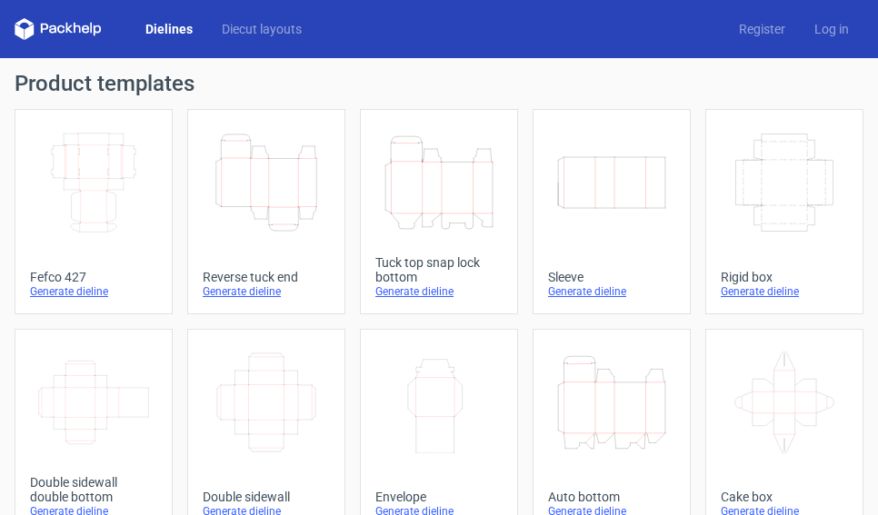
click at [613, 393] on icon "Height Depth Width" at bounding box center [611, 403] width 113 height 102
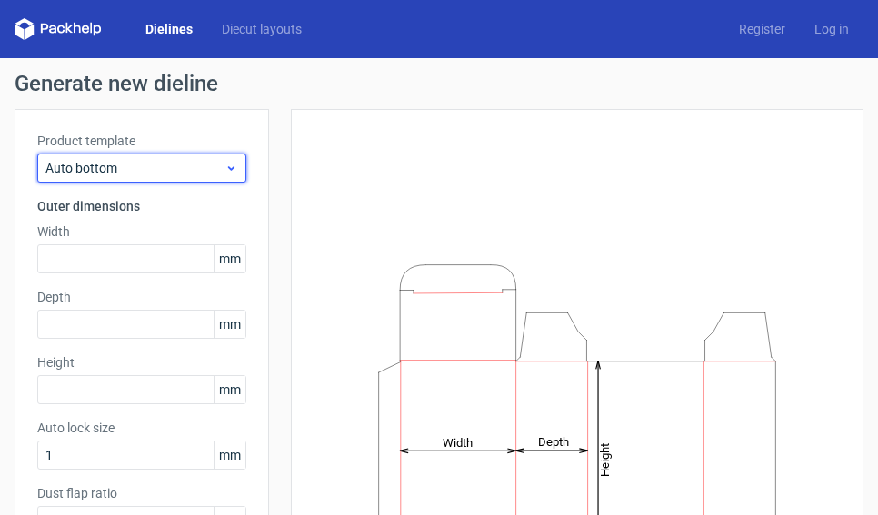
click at [105, 165] on span "Auto bottom" at bounding box center [134, 168] width 179 height 18
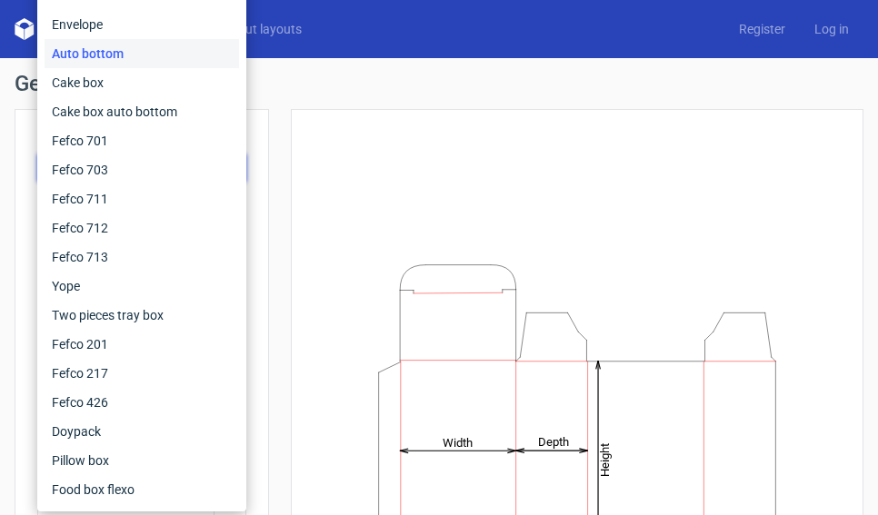
click at [341, 149] on div "Height Depth Width" at bounding box center [577, 436] width 527 height 608
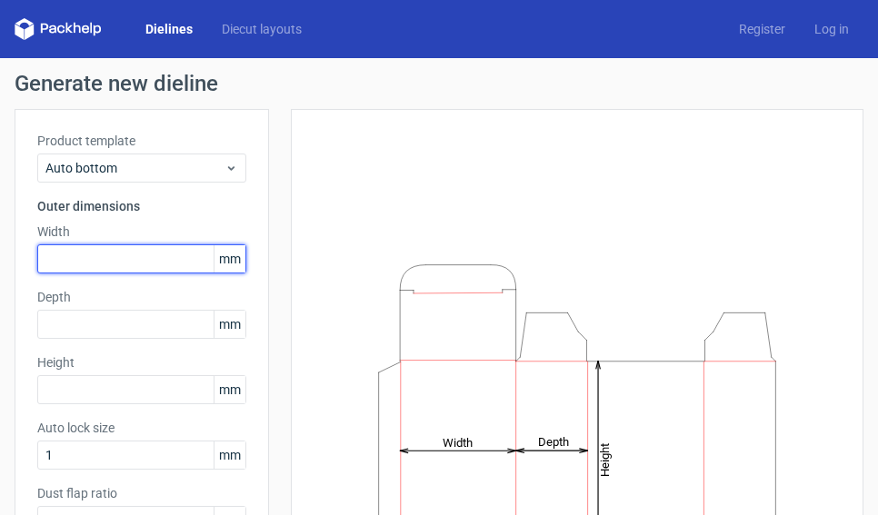
click at [85, 254] on input "text" at bounding box center [141, 258] width 209 height 29
type input "35"
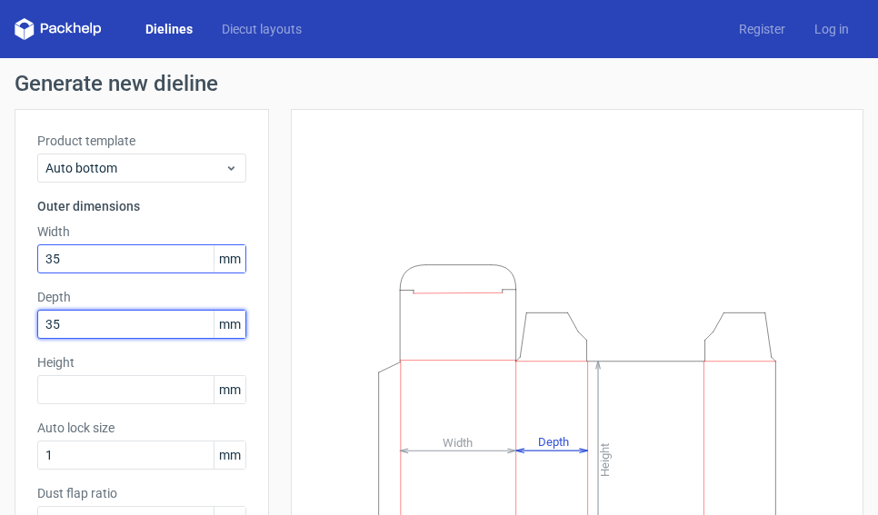
type input "35"
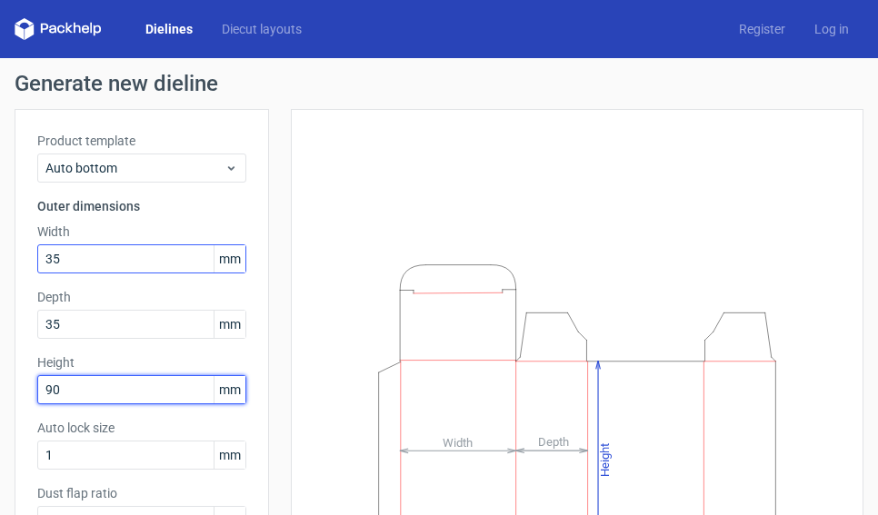
type input "90"
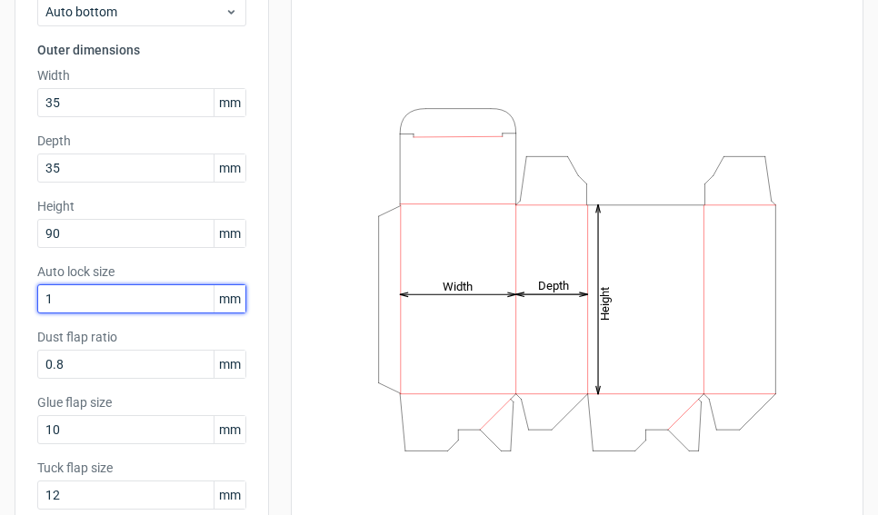
scroll to position [262, 0]
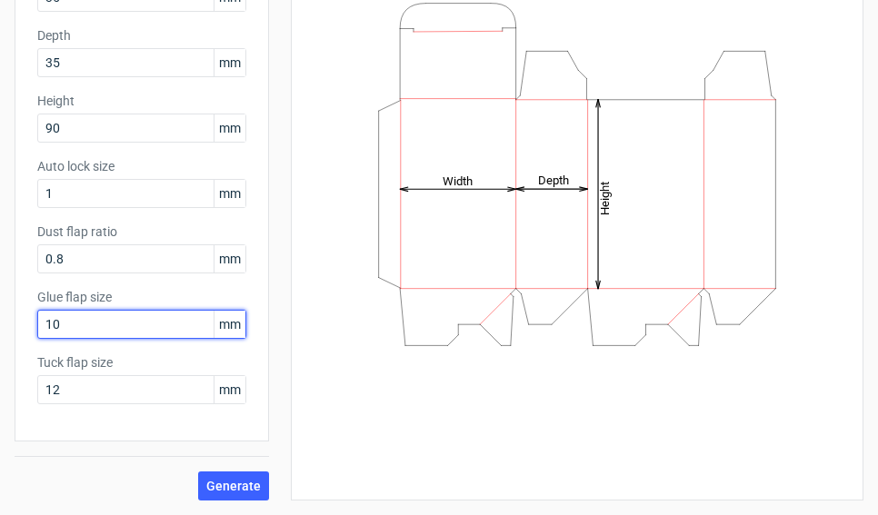
drag, startPoint x: 94, startPoint y: 324, endPoint x: -56, endPoint y: 317, distance: 150.1
click at [0, 317] on html "Dielines Diecut layouts Register Log in Generate new dieline Product template A…" at bounding box center [439, 257] width 878 height 515
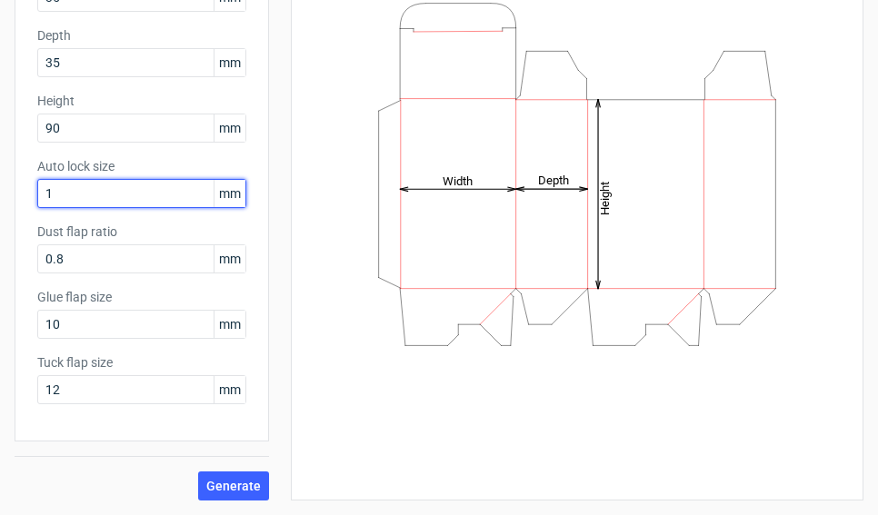
drag, startPoint x: 64, startPoint y: 193, endPoint x: -37, endPoint y: 184, distance: 101.2
click at [0, 184] on html "Dielines Diecut layouts Register Log in Generate new dieline Product template A…" at bounding box center [439, 257] width 878 height 515
type input "11"
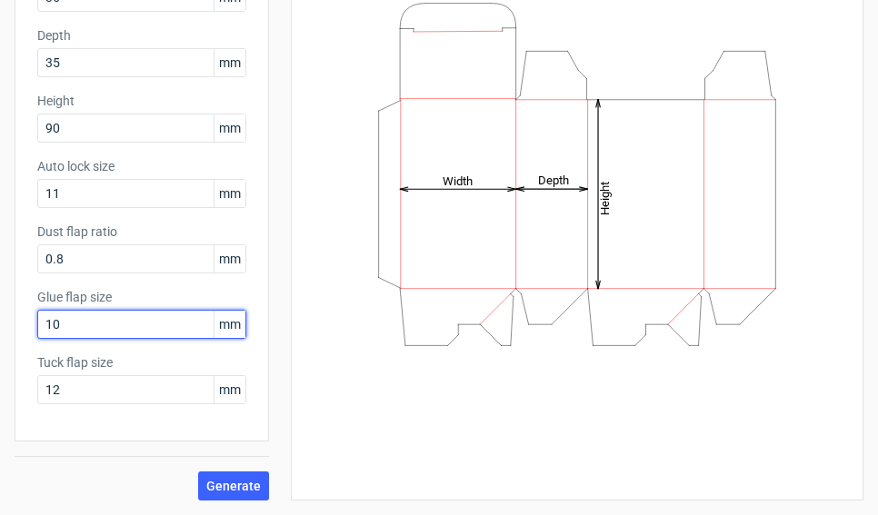
drag, startPoint x: 100, startPoint y: 324, endPoint x: 7, endPoint y: 318, distance: 92.9
click at [7, 318] on div "Generate new dieline Product template Auto bottom Outer dimensions Width 35 mm …" at bounding box center [439, 155] width 878 height 719
drag, startPoint x: 84, startPoint y: 326, endPoint x: -8, endPoint y: 309, distance: 93.4
click at [0, 309] on html "Dielines Diecut layouts Register Log in Generate new dieline Product template A…" at bounding box center [439, 257] width 878 height 515
type input "10"
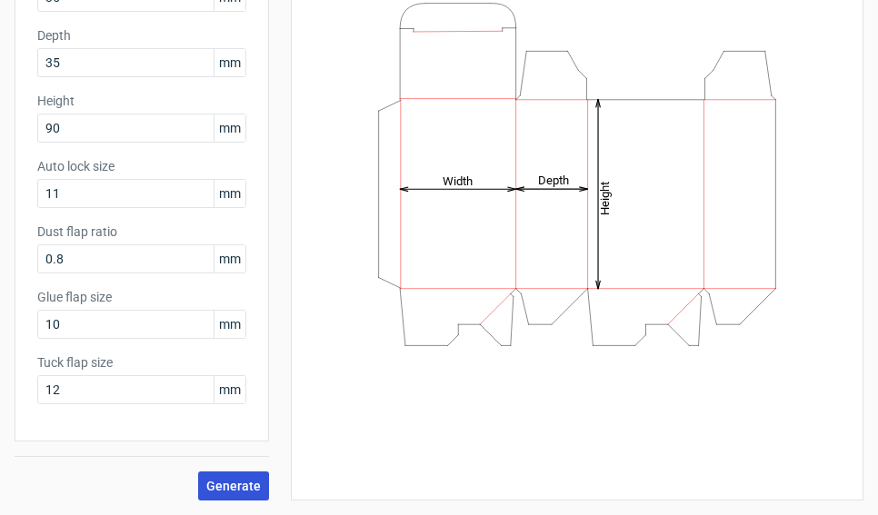
click at [205, 482] on button "Generate" at bounding box center [233, 486] width 71 height 29
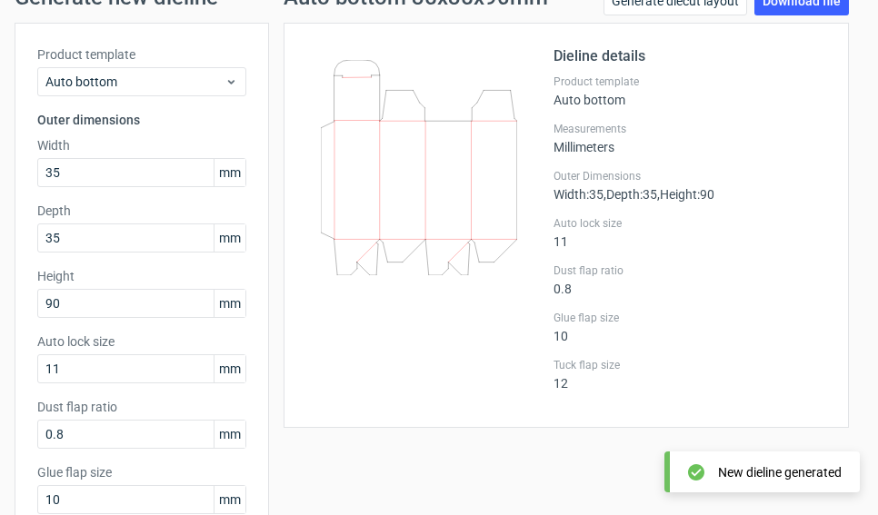
scroll to position [80, 0]
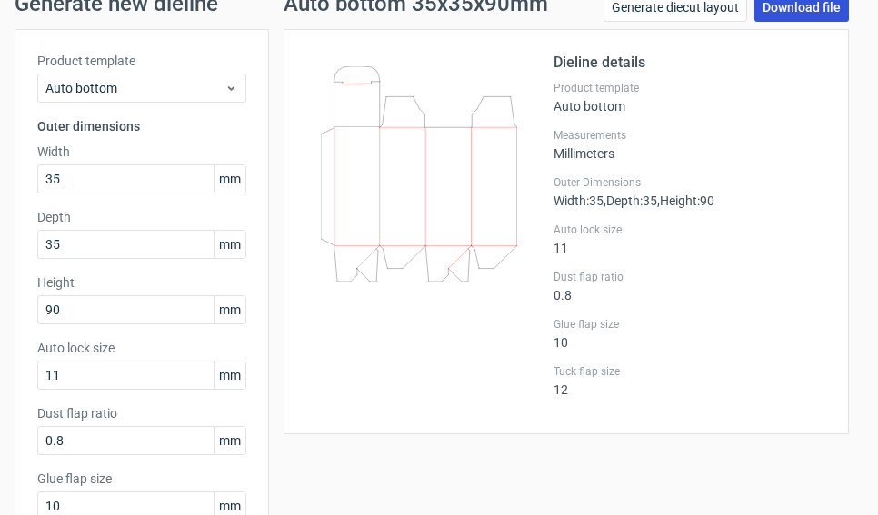
click at [779, 10] on link "Download file" at bounding box center [801, 7] width 95 height 29
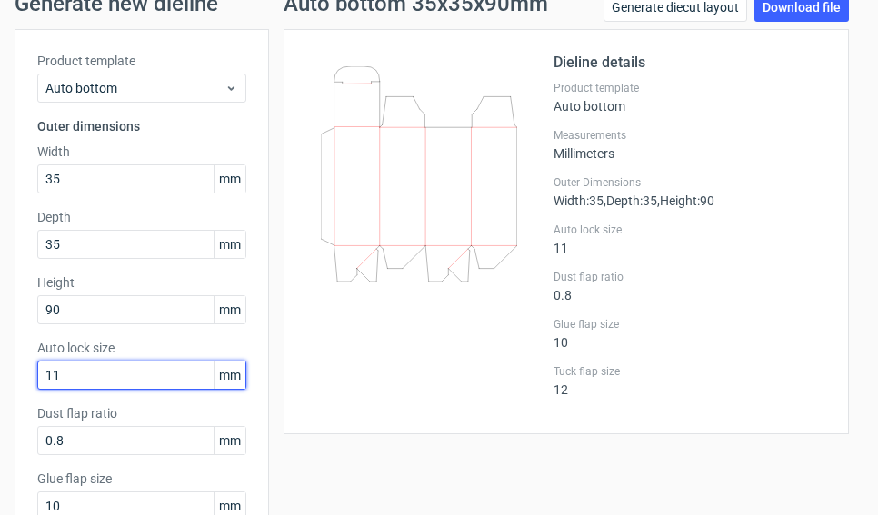
drag, startPoint x: 101, startPoint y: 374, endPoint x: -29, endPoint y: 368, distance: 130.1
click at [0, 368] on html "Dielines Diecut layouts Register Log in Generate new dieline Product template A…" at bounding box center [439, 257] width 878 height 515
click at [35, 374] on div "Product template Auto bottom Outer dimensions Width 35 mm Depth 35 mm Height 90…" at bounding box center [142, 326] width 254 height 594
drag, startPoint x: 56, startPoint y: 372, endPoint x: 30, endPoint y: 369, distance: 26.5
click at [30, 369] on div "Product template Auto bottom Outer dimensions Width 35 mm Depth 35 mm Height 90…" at bounding box center [142, 326] width 254 height 594
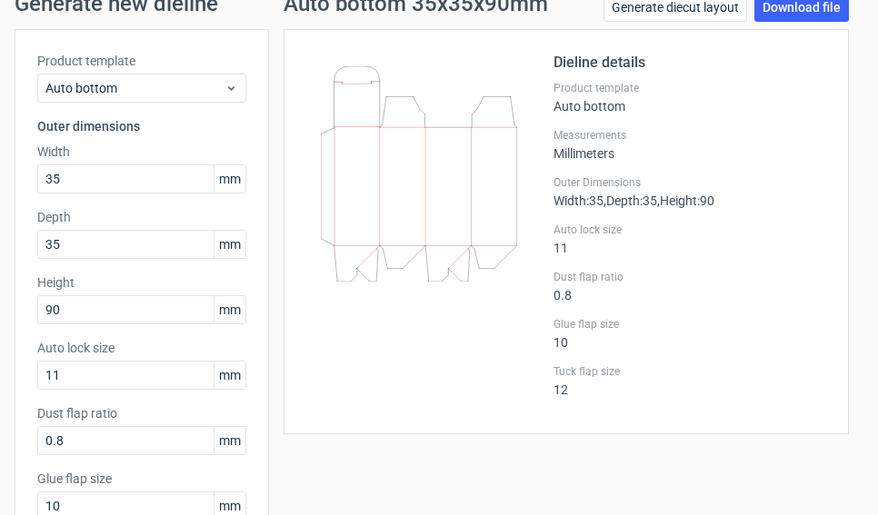
click at [30, 369] on div "Product template Auto bottom Outer dimensions Width 35 mm Depth 35 mm Height 90…" at bounding box center [142, 326] width 254 height 594
drag, startPoint x: 95, startPoint y: 373, endPoint x: 18, endPoint y: 364, distance: 76.8
click at [18, 364] on div "Product template Auto bottom Outer dimensions Width 35 mm Depth 35 mm Height 90…" at bounding box center [142, 326] width 254 height 594
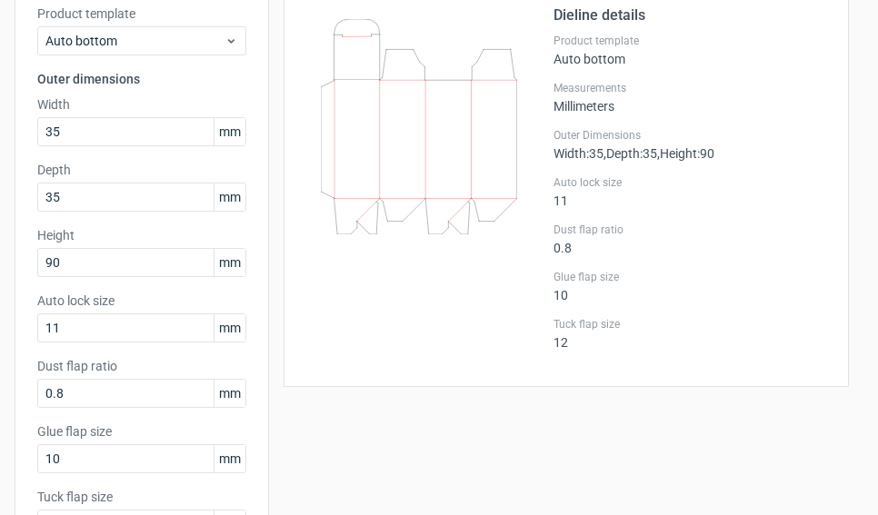
scroll to position [262, 0]
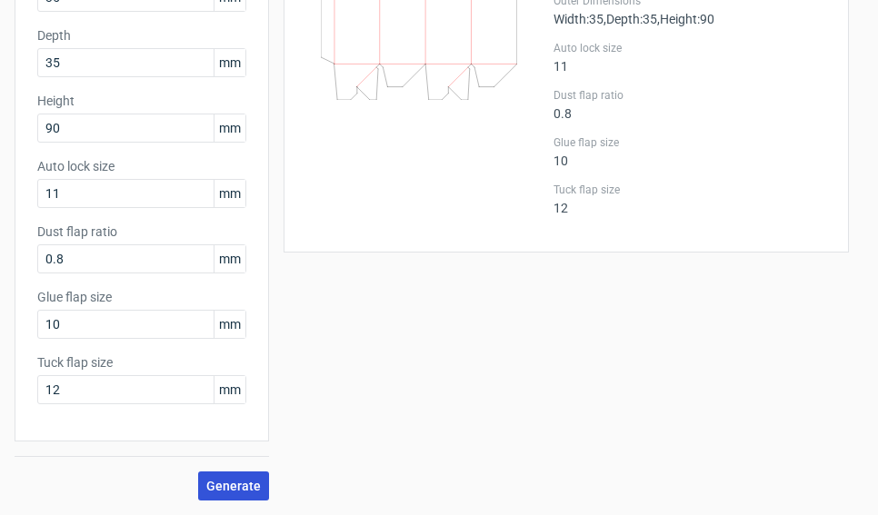
click at [203, 484] on button "Generate" at bounding box center [233, 486] width 71 height 29
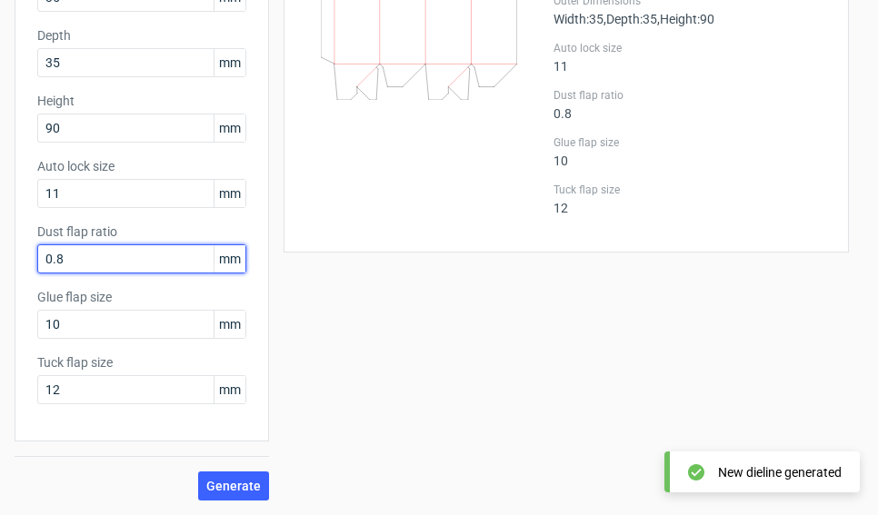
drag, startPoint x: 97, startPoint y: 264, endPoint x: -1, endPoint y: 259, distance: 98.3
click at [0, 259] on html "Dielines Diecut layouts Register Log in Generate new dieline Product template A…" at bounding box center [439, 257] width 878 height 515
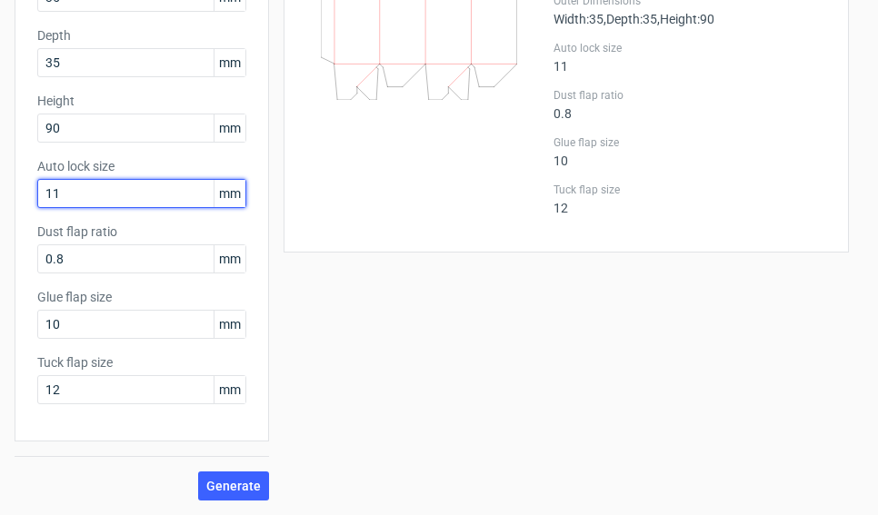
drag, startPoint x: 92, startPoint y: 194, endPoint x: -10, endPoint y: 192, distance: 101.8
click at [0, 192] on html "Dielines Diecut layouts Register Log in Generate new dieline Product template A…" at bounding box center [439, 257] width 878 height 515
type input "8"
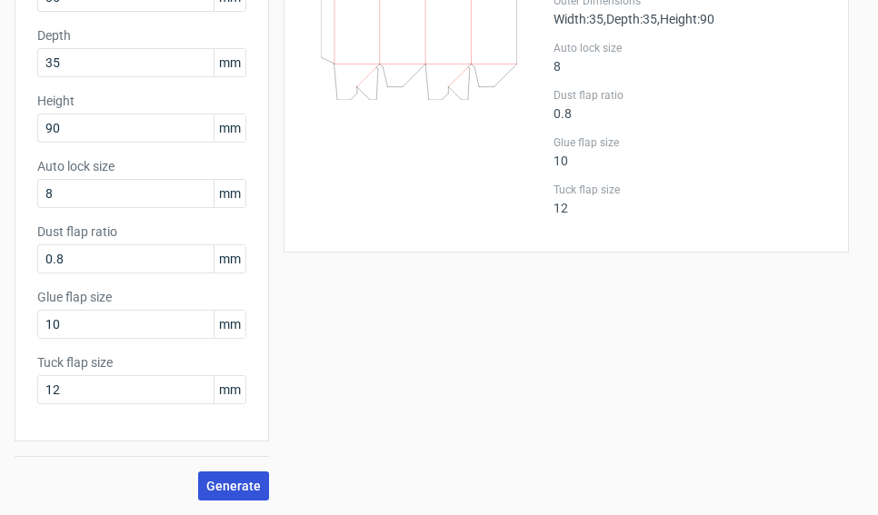
click at [227, 484] on span "Generate" at bounding box center [233, 486] width 55 height 13
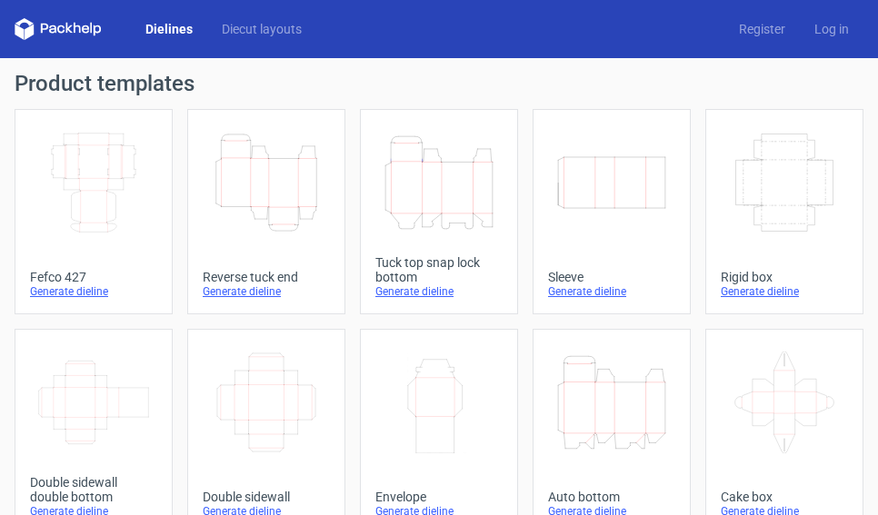
click at [592, 395] on icon "Height Depth Width" at bounding box center [611, 403] width 113 height 102
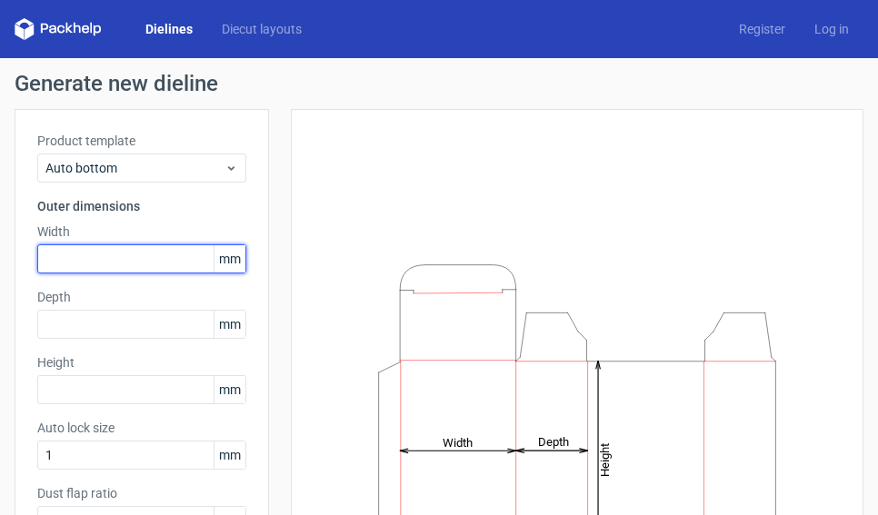
click at [66, 261] on input "text" at bounding box center [141, 258] width 209 height 29
type input "35"
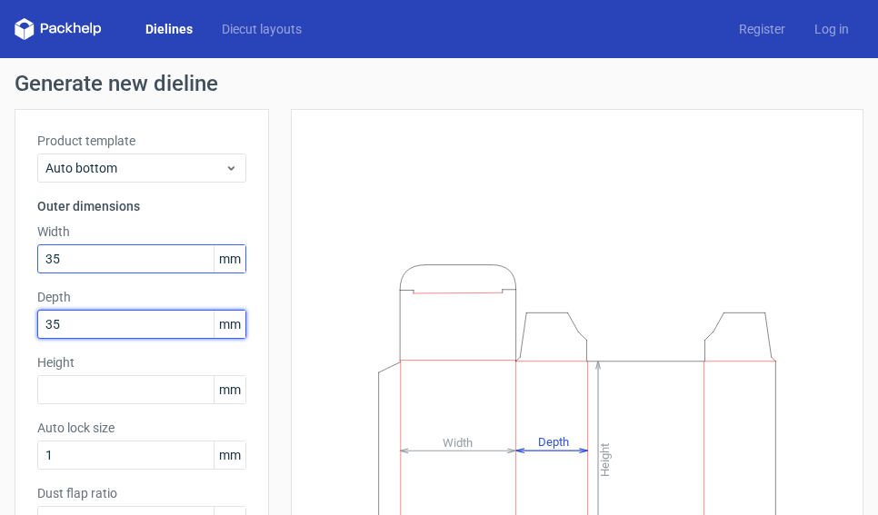
type input "35"
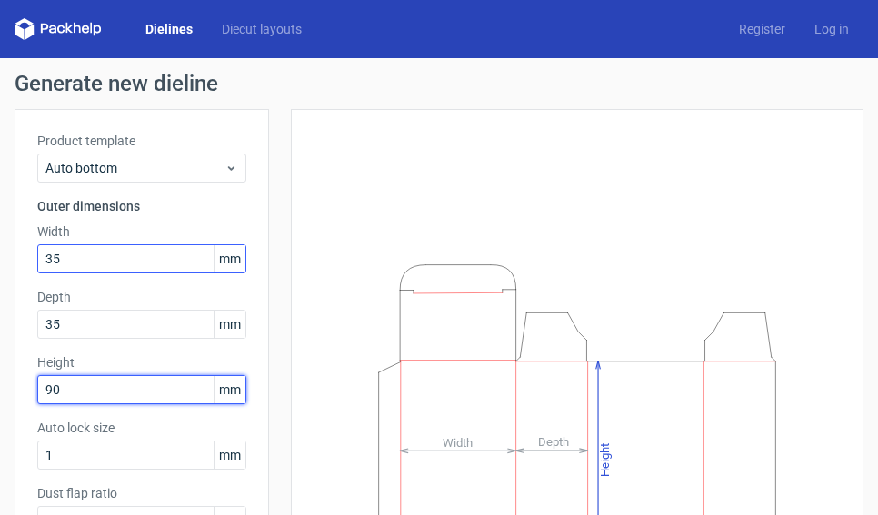
type input "90"
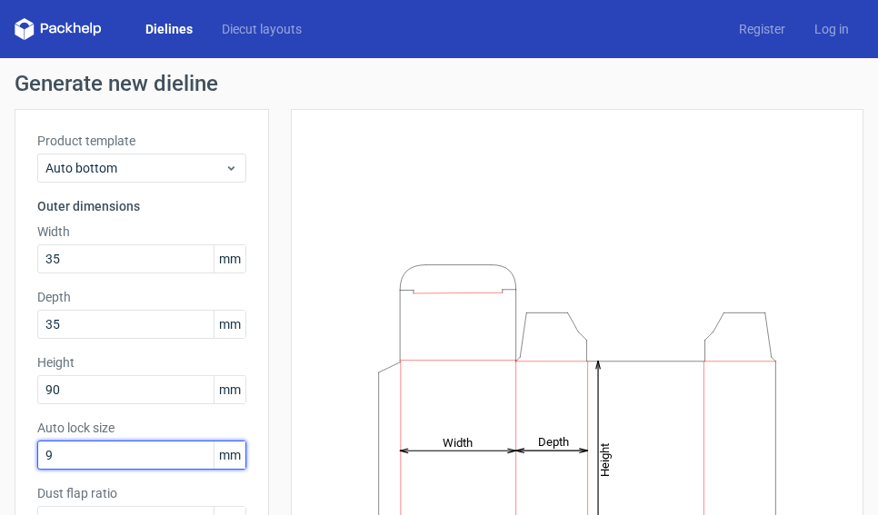
scroll to position [262, 0]
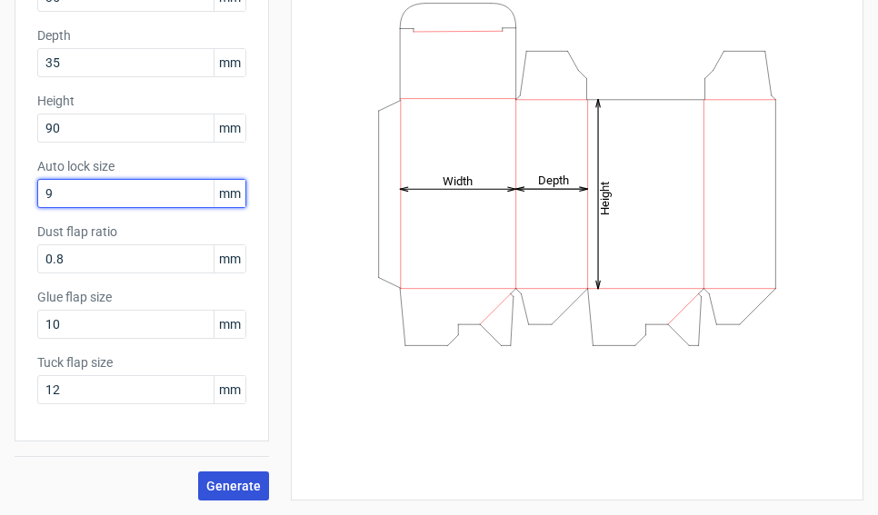
type input "9"
click at [226, 480] on span "Generate" at bounding box center [233, 486] width 55 height 13
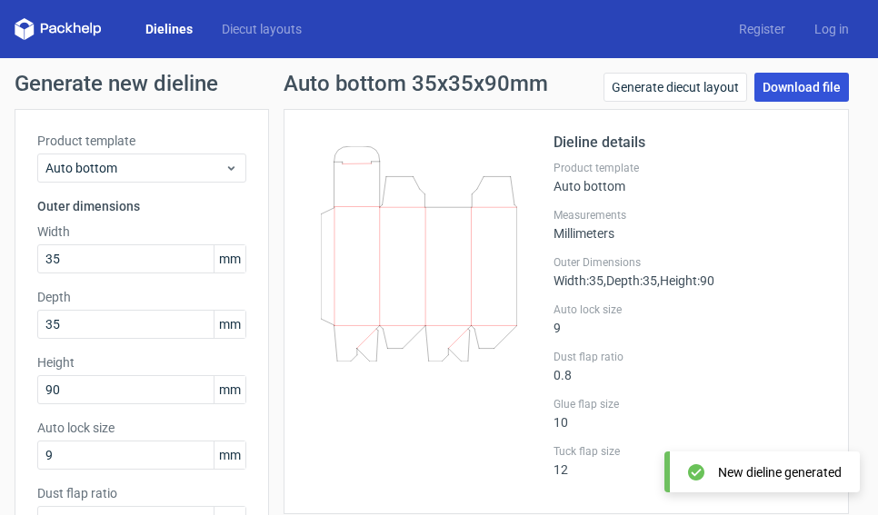
click at [781, 87] on link "Download file" at bounding box center [801, 87] width 95 height 29
